Goal: Information Seeking & Learning: Learn about a topic

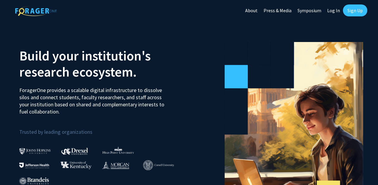
click at [336, 10] on link "Log In" at bounding box center [333, 10] width 19 height 21
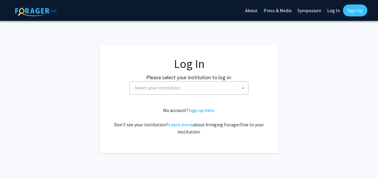
click at [195, 88] on span "Select your institution" at bounding box center [190, 87] width 116 height 12
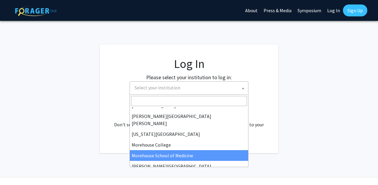
scroll to position [111, 0]
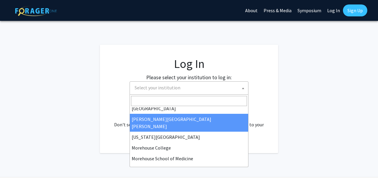
select select "1"
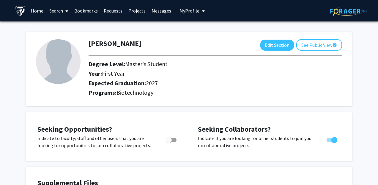
click at [60, 11] on link "Search" at bounding box center [58, 10] width 25 height 21
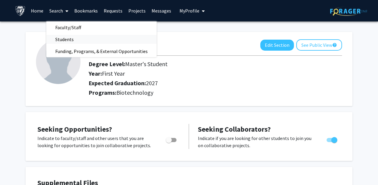
click at [63, 40] on span "Students" at bounding box center [64, 39] width 36 height 12
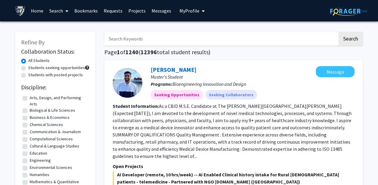
click at [59, 11] on link "Search" at bounding box center [58, 10] width 25 height 21
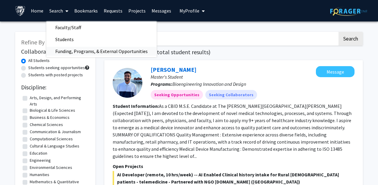
click at [93, 51] on span "Funding, Programs, & External Opportunities" at bounding box center [101, 51] width 110 height 12
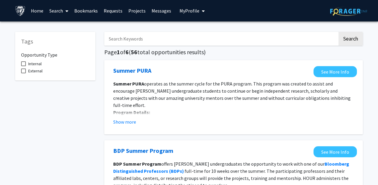
click at [38, 11] on link "Home" at bounding box center [37, 10] width 18 height 21
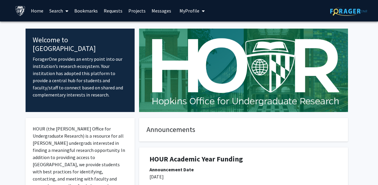
click at [138, 10] on link "Projects" at bounding box center [136, 10] width 23 height 21
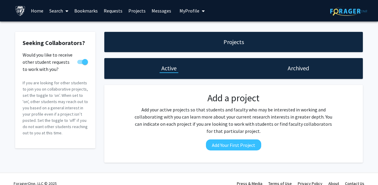
click at [40, 9] on link "Home" at bounding box center [37, 10] width 18 height 21
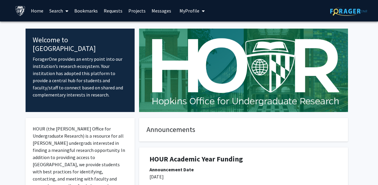
drag, startPoint x: 78, startPoint y: 101, endPoint x: 76, endPoint y: 56, distance: 44.9
click at [78, 98] on div "Welcome to ForagerOne ForagerOne provides an entry point into our institution’s…" at bounding box center [80, 70] width 109 height 83
click at [67, 14] on span at bounding box center [65, 11] width 5 height 21
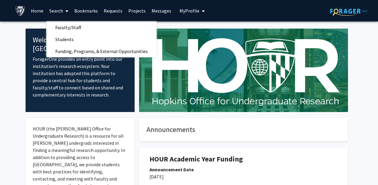
click at [139, 10] on link "Projects" at bounding box center [136, 10] width 23 height 21
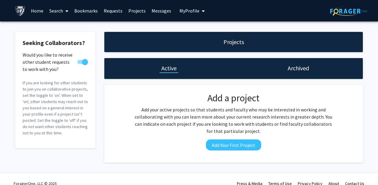
click at [46, 14] on link "Search" at bounding box center [58, 10] width 25 height 21
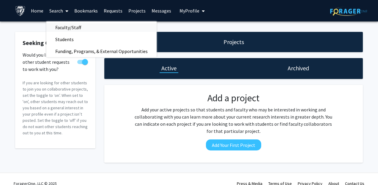
click at [59, 31] on span "Faculty/Staff" at bounding box center [68, 27] width 44 height 12
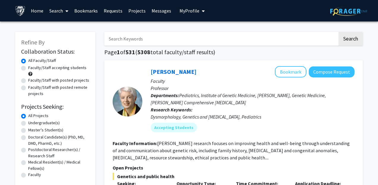
click at [28, 130] on label "Master's Student(s)" at bounding box center [45, 130] width 35 height 6
click at [28, 130] on input "Master's Student(s)" at bounding box center [30, 129] width 4 height 4
radio input "true"
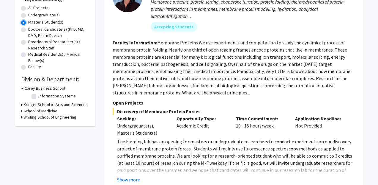
scroll to position [108, 0]
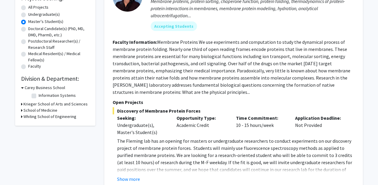
click at [22, 110] on icon at bounding box center [21, 110] width 1 height 6
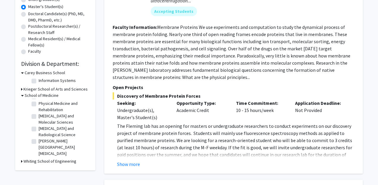
scroll to position [124, 0]
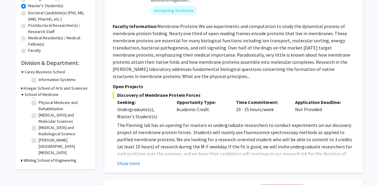
click at [39, 140] on label "[PERSON_NAME][GEOGRAPHIC_DATA][MEDICAL_DATA]" at bounding box center [63, 146] width 49 height 19
click at [39, 140] on input "[PERSON_NAME][GEOGRAPHIC_DATA][MEDICAL_DATA]" at bounding box center [41, 139] width 4 height 4
checkbox input "true"
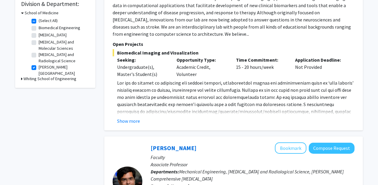
scroll to position [181, 0]
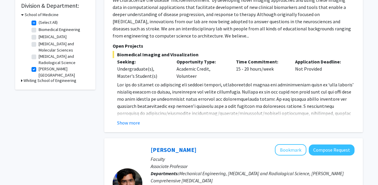
click at [39, 36] on label "[MEDICAL_DATA]" at bounding box center [53, 37] width 28 height 6
click at [39, 36] on input "[MEDICAL_DATA]" at bounding box center [41, 36] width 4 height 4
checkbox input "true"
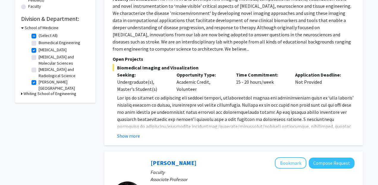
click at [39, 37] on label "(Select All)" at bounding box center [48, 35] width 19 height 6
click at [39, 36] on input "(Select All)" at bounding box center [41, 34] width 4 height 4
checkbox input "false"
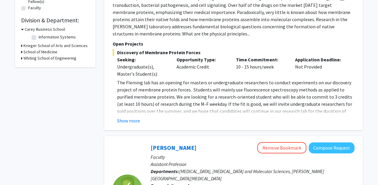
scroll to position [168, 0]
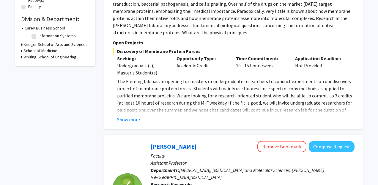
click at [51, 50] on h3 "School of Medicine" at bounding box center [40, 51] width 34 height 6
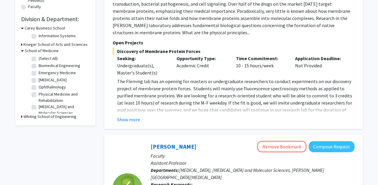
click at [39, 59] on label "(Select All)" at bounding box center [48, 58] width 19 height 6
click at [39, 59] on input "(Select All)" at bounding box center [41, 57] width 4 height 4
checkbox input "true"
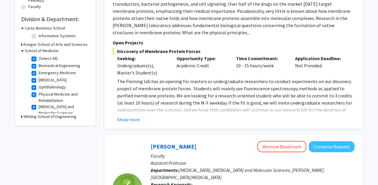
checkbox input "true"
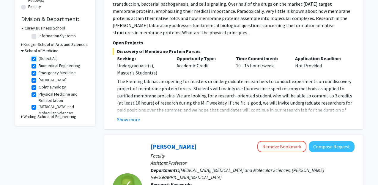
checkbox input "true"
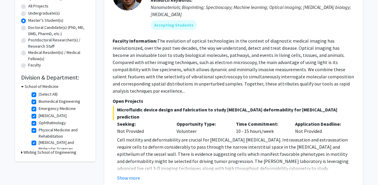
scroll to position [109, 0]
click at [26, 154] on h3 "Whiting School of Engineering" at bounding box center [49, 152] width 53 height 6
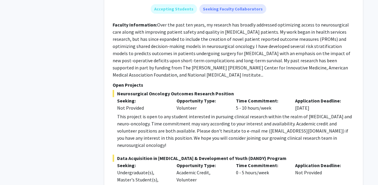
scroll to position [1970, 0]
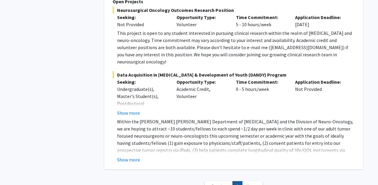
click at [252, 183] on span "Next »" at bounding box center [252, 186] width 13 height 6
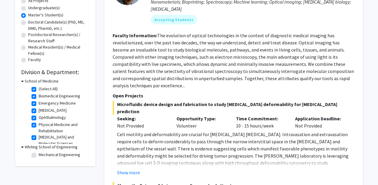
scroll to position [114, 0]
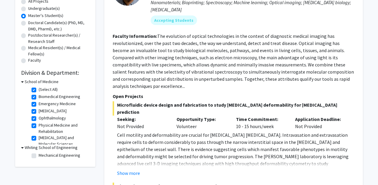
click at [20, 81] on div "Refine By Collaboration Status: Collaboration Status All Faculty/Staff Collabor…" at bounding box center [55, 42] width 80 height 249
click at [23, 82] on icon at bounding box center [22, 81] width 3 height 6
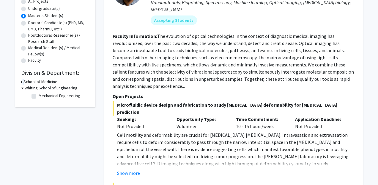
click at [23, 82] on div "School of Medicine" at bounding box center [55, 81] width 68 height 6
click at [22, 86] on icon at bounding box center [22, 88] width 3 height 6
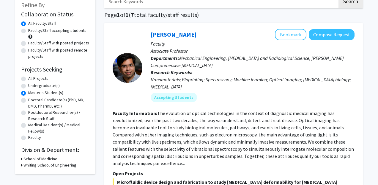
scroll to position [38, 0]
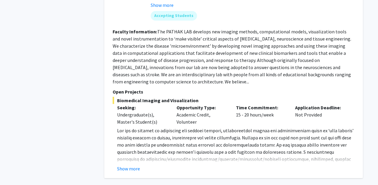
scroll to position [2771, 0]
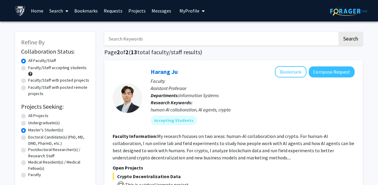
click at [28, 68] on label "Faculty/Staff accepting students" at bounding box center [57, 68] width 58 height 6
click at [28, 68] on input "Faculty/Staff accepting students" at bounding box center [30, 67] width 4 height 4
radio input "true"
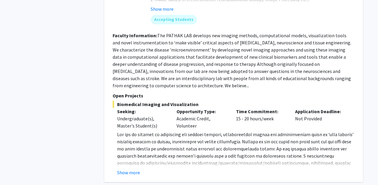
scroll to position [2765, 0]
